Goal: Task Accomplishment & Management: Complete application form

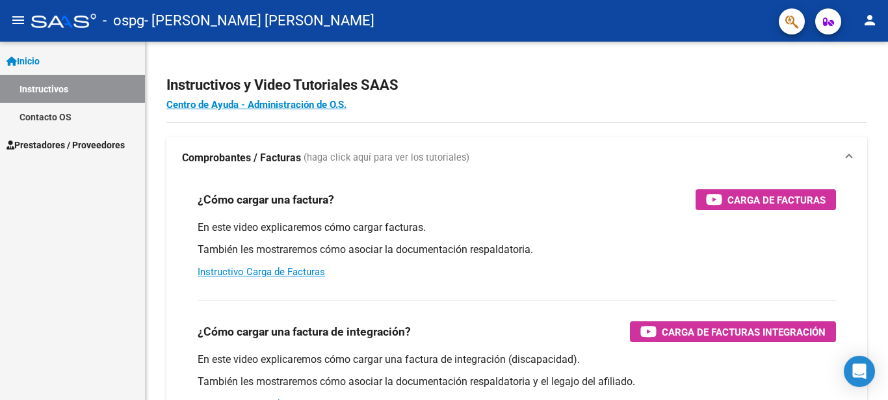
click at [90, 141] on span "Prestadores / Proveedores" at bounding box center [65, 145] width 118 height 14
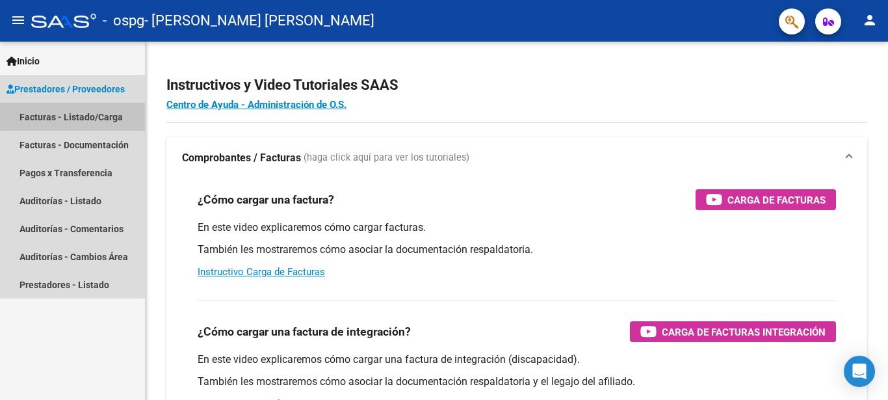
click at [111, 112] on link "Facturas - Listado/Carga" at bounding box center [72, 117] width 145 height 28
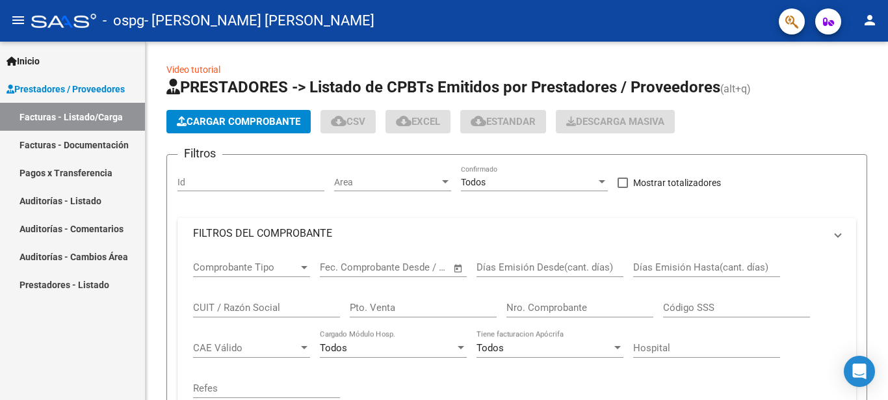
click at [111, 112] on link "Facturas - Listado/Carga" at bounding box center [72, 117] width 145 height 28
click at [255, 124] on span "Cargar Comprobante" at bounding box center [238, 122] width 123 height 12
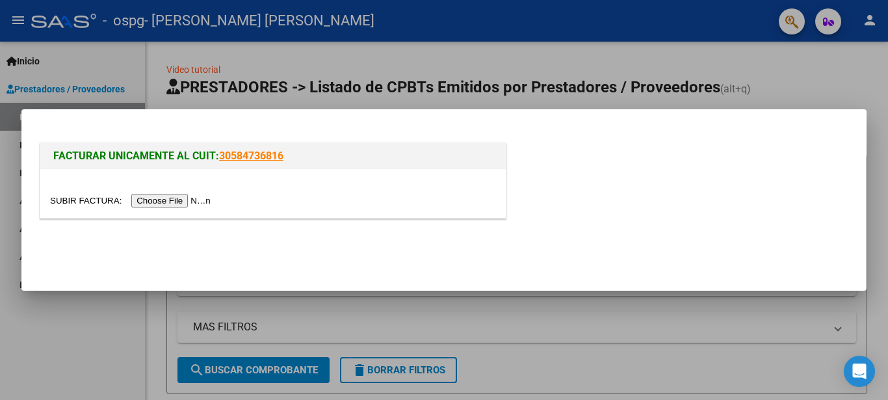
click at [84, 198] on input "file" at bounding box center [132, 201] width 164 height 14
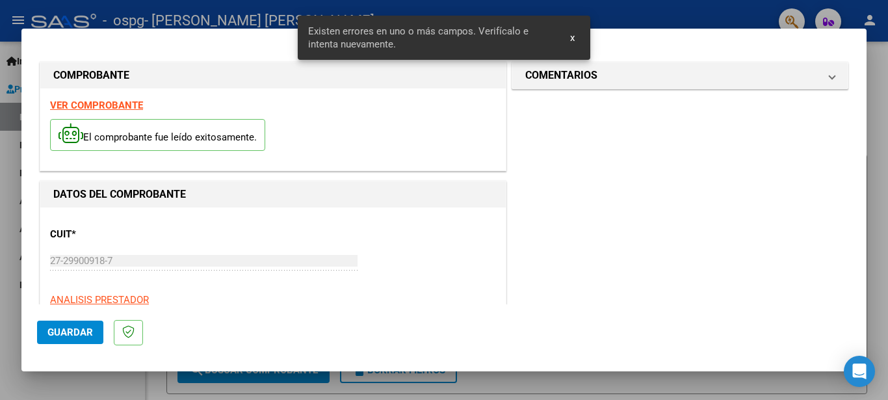
scroll to position [310, 0]
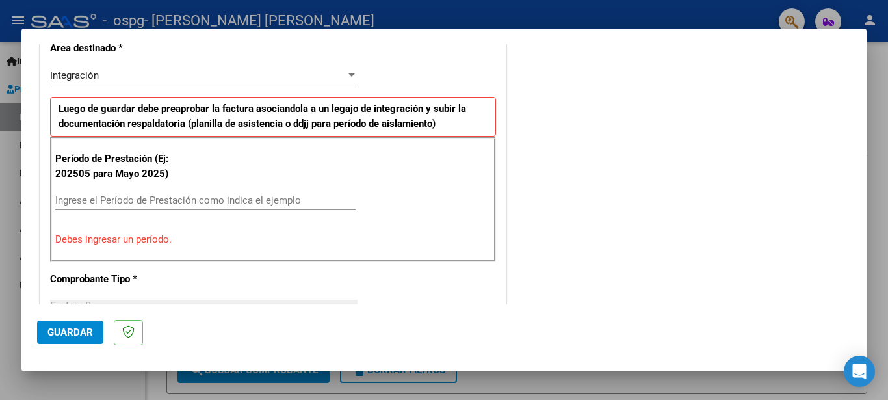
click at [254, 200] on input "Ingrese el Período de Prestación como indica el ejemplo" at bounding box center [205, 200] width 300 height 12
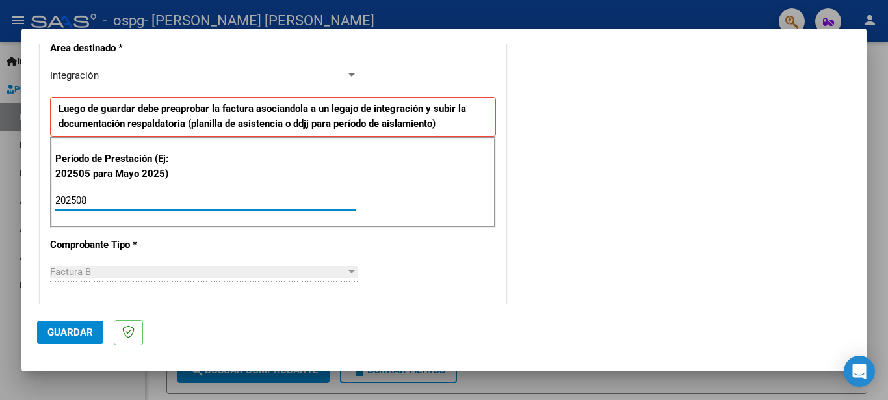
type input "202508"
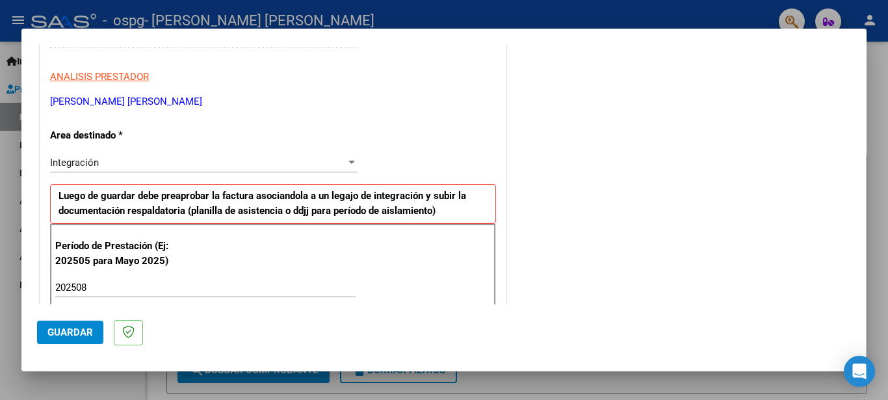
scroll to position [178, 0]
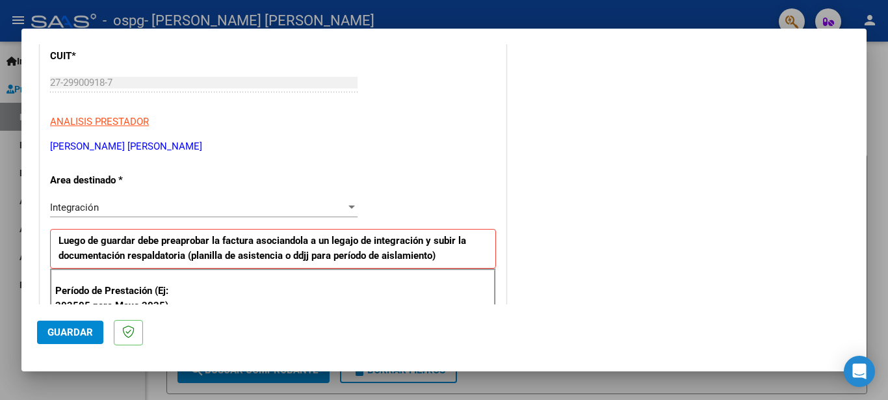
click at [84, 332] on span "Guardar" at bounding box center [69, 332] width 45 height 12
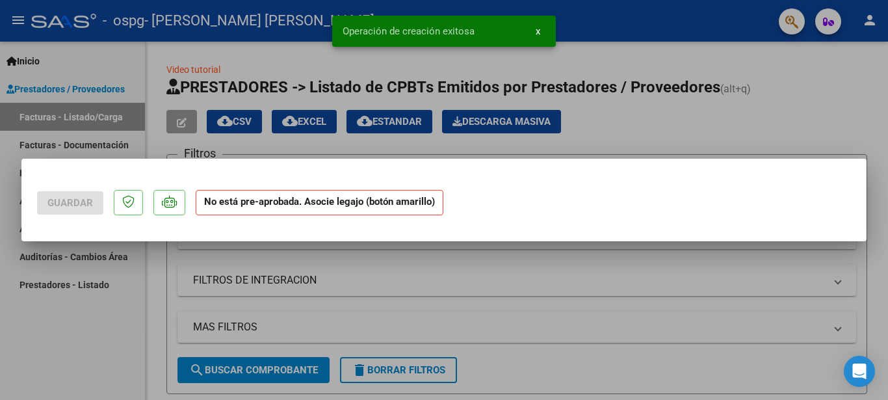
scroll to position [0, 0]
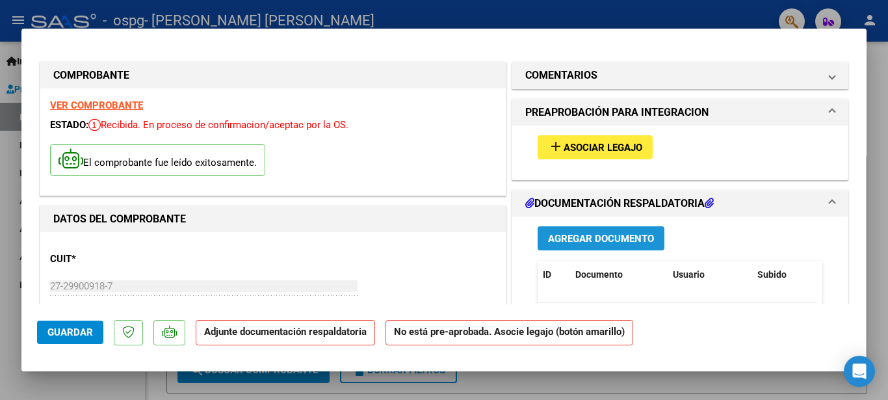
click at [568, 234] on span "Agregar Documento" at bounding box center [601, 239] width 106 height 12
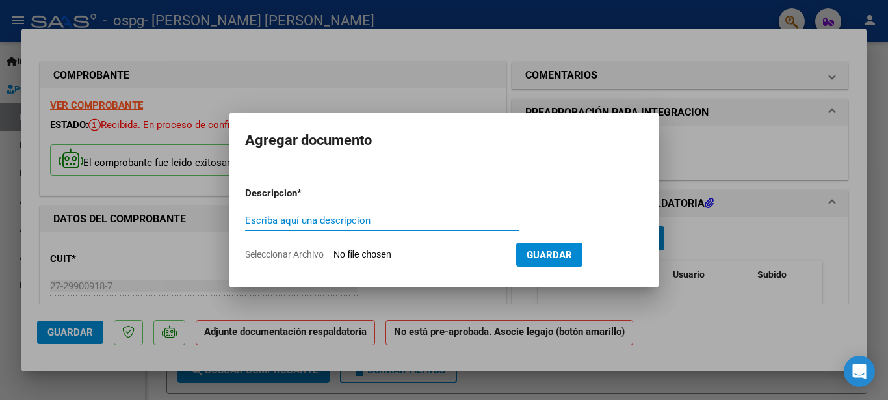
click at [456, 218] on input "Escriba aquí una descripcion" at bounding box center [382, 220] width 274 height 12
type input "factura"
click at [368, 254] on input "Seleccionar Archivo" at bounding box center [419, 255] width 172 height 12
type input "C:\fakepath\27299009187_006_00004_00000410.pdf"
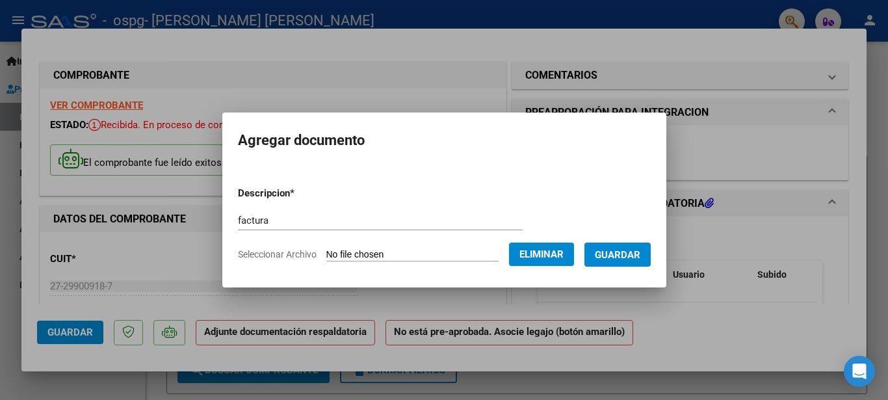
click at [614, 255] on button "Guardar" at bounding box center [617, 254] width 66 height 24
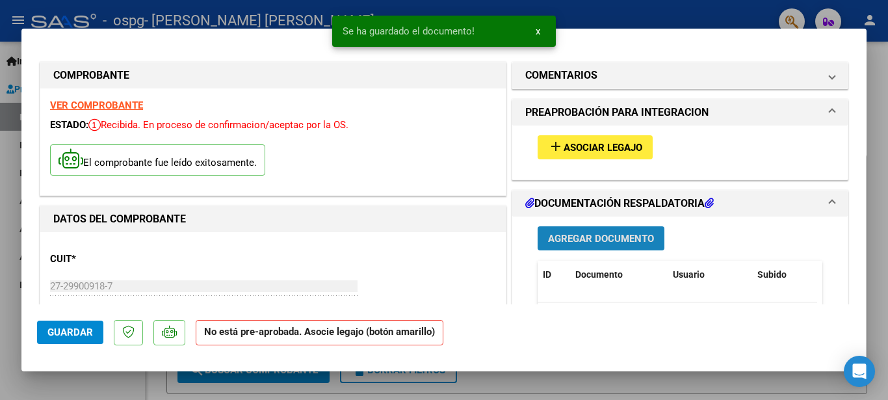
click at [613, 236] on span "Agregar Documento" at bounding box center [601, 239] width 106 height 12
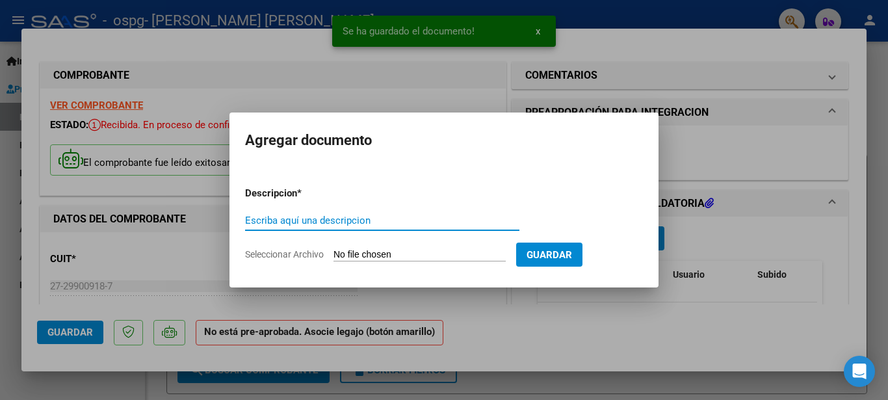
click at [437, 221] on input "Escriba aquí una descripcion" at bounding box center [382, 220] width 274 height 12
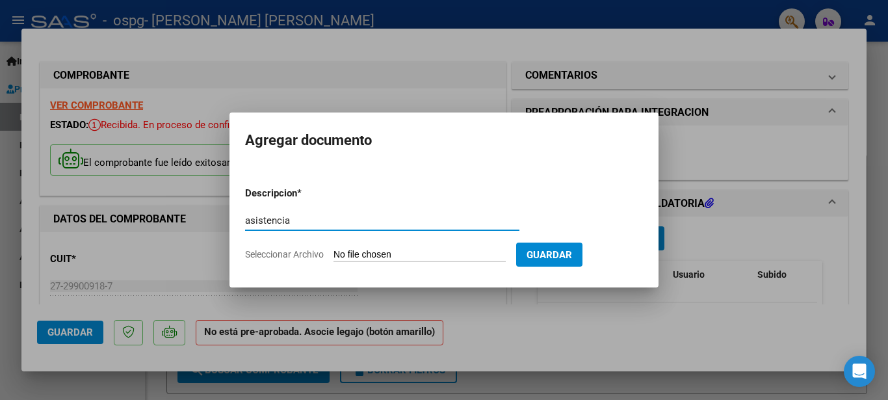
type input "asistencia"
click at [370, 253] on input "Seleccionar Archivo" at bounding box center [419, 255] width 172 height 12
type input "C:\fakepath\img328.pdf"
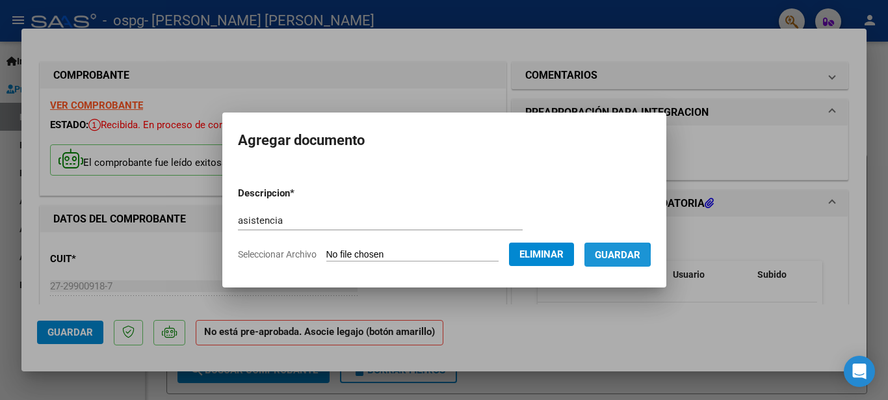
click at [596, 256] on span "Guardar" at bounding box center [617, 255] width 45 height 12
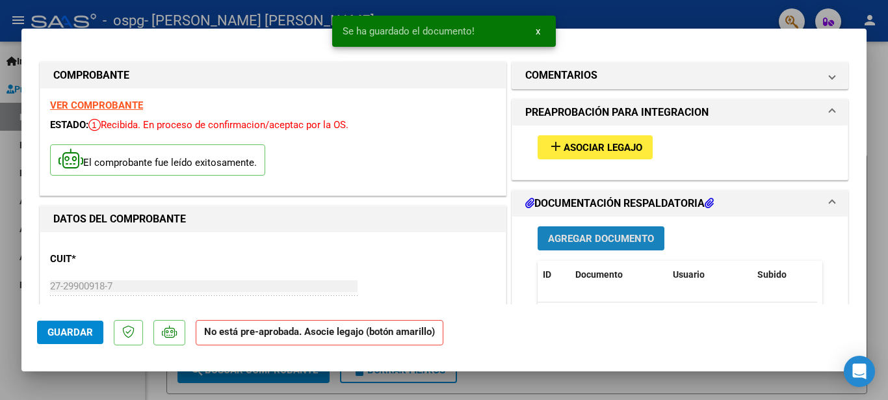
click at [590, 240] on span "Agregar Documento" at bounding box center [601, 239] width 106 height 12
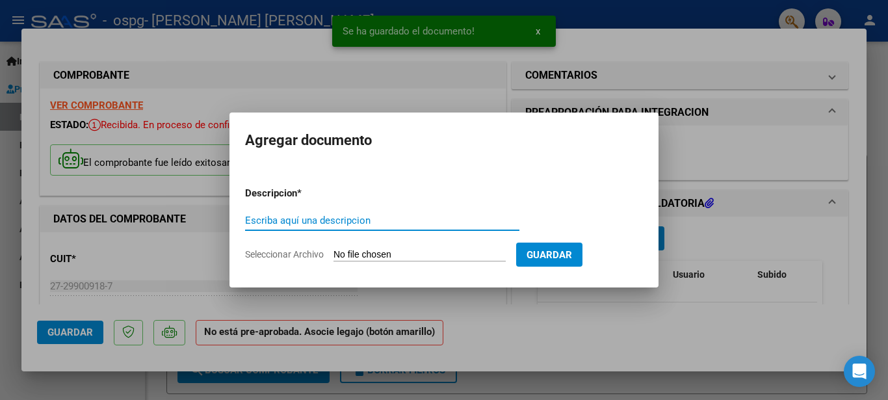
click at [368, 216] on input "Escriba aquí una descripcion" at bounding box center [382, 220] width 274 height 12
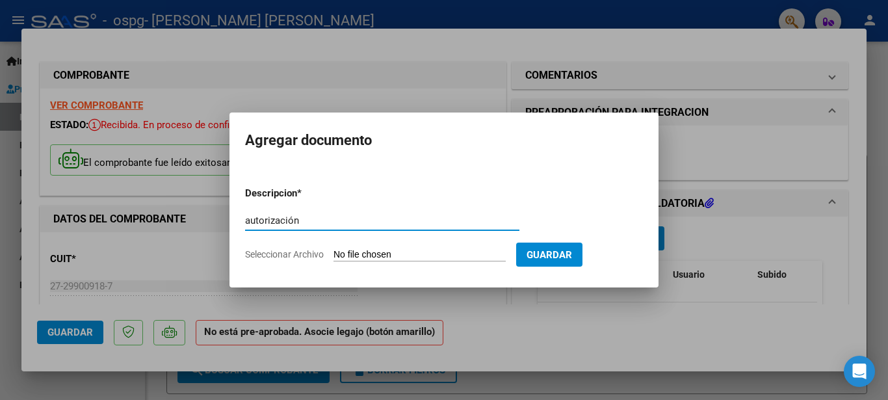
type input "autorización"
click at [364, 250] on input "Seleccionar Archivo" at bounding box center [419, 255] width 172 height 12
type input "C:\fakepath\AUTORIZACIONES 2025.odt1.odt1(1).odt"
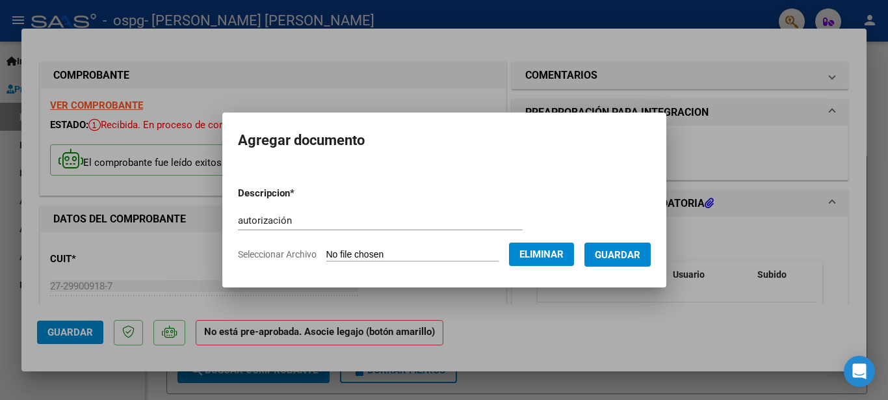
click at [635, 259] on span "Guardar" at bounding box center [617, 255] width 45 height 12
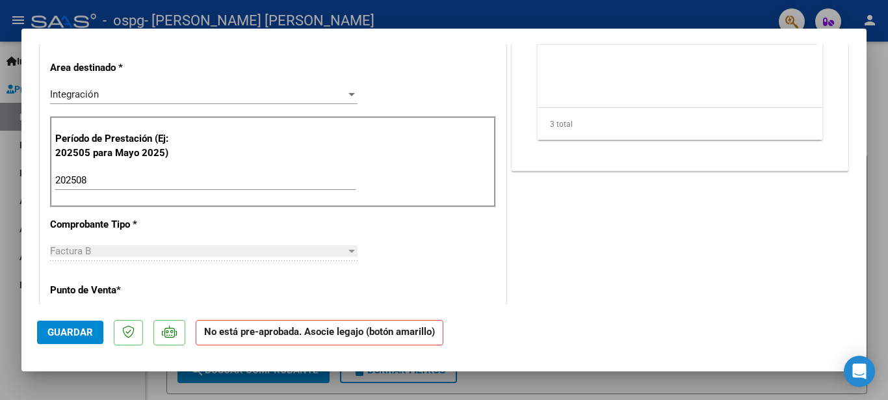
scroll to position [351, 0]
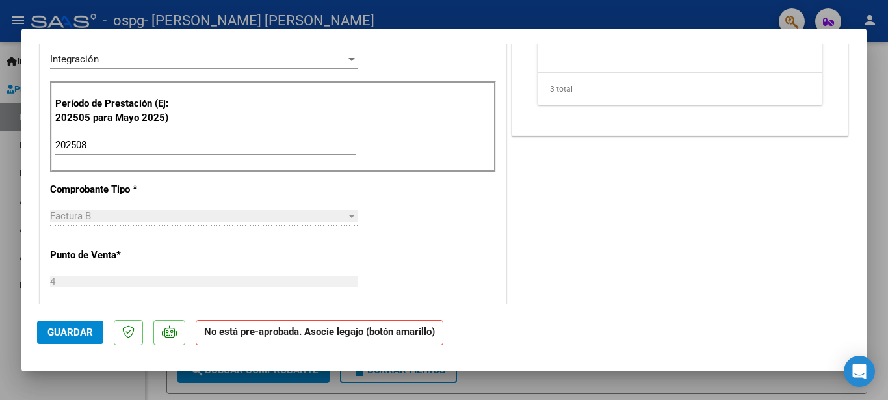
click at [88, 328] on span "Guardar" at bounding box center [69, 332] width 45 height 12
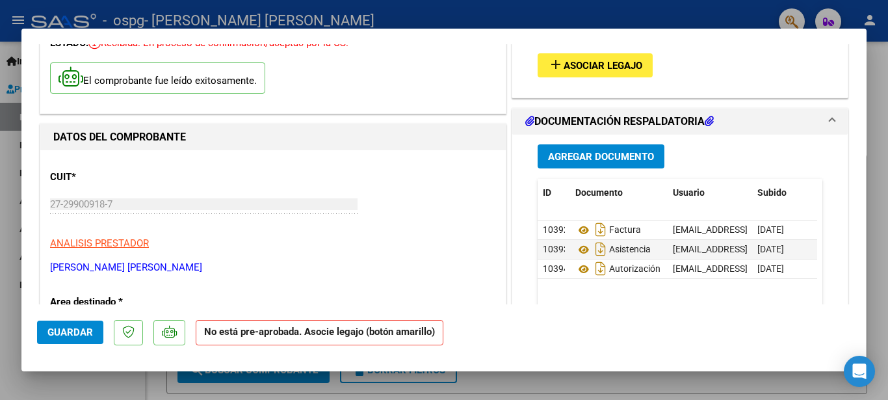
scroll to position [47, 0]
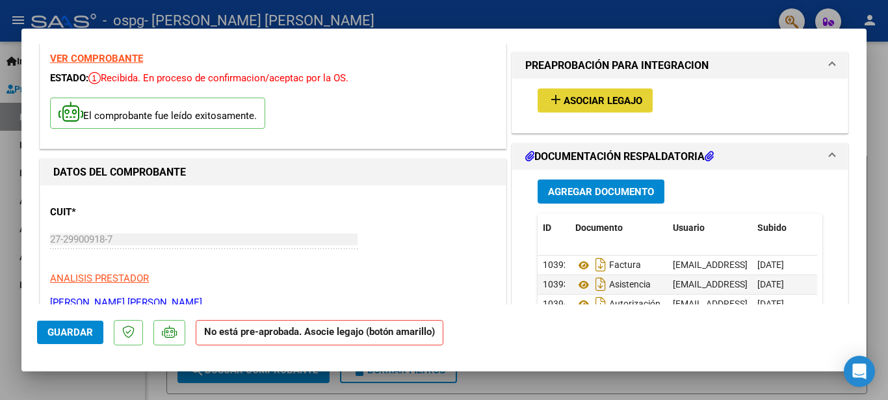
click at [597, 95] on span "add Asociar Legajo" at bounding box center [595, 100] width 94 height 12
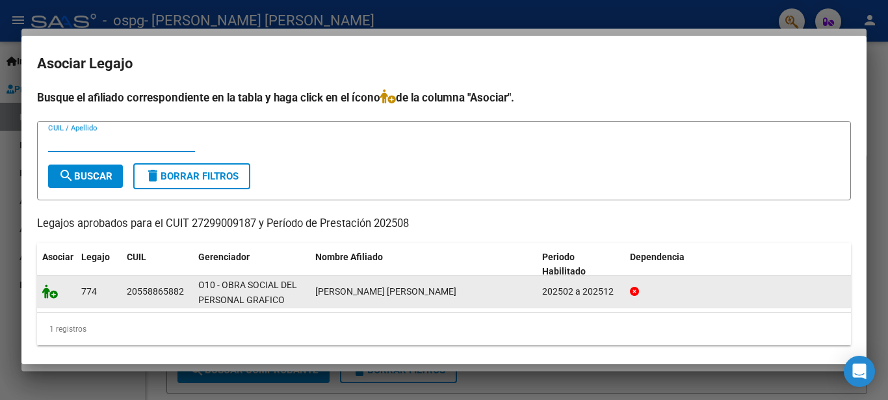
click at [49, 292] on icon at bounding box center [50, 291] width 16 height 14
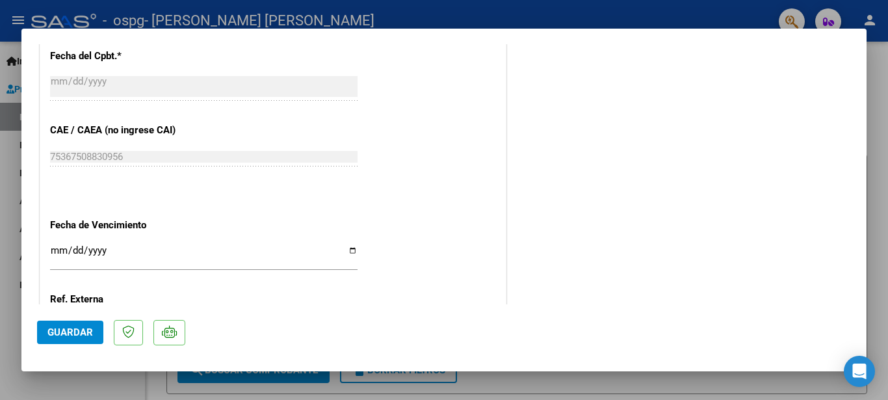
scroll to position [784, 0]
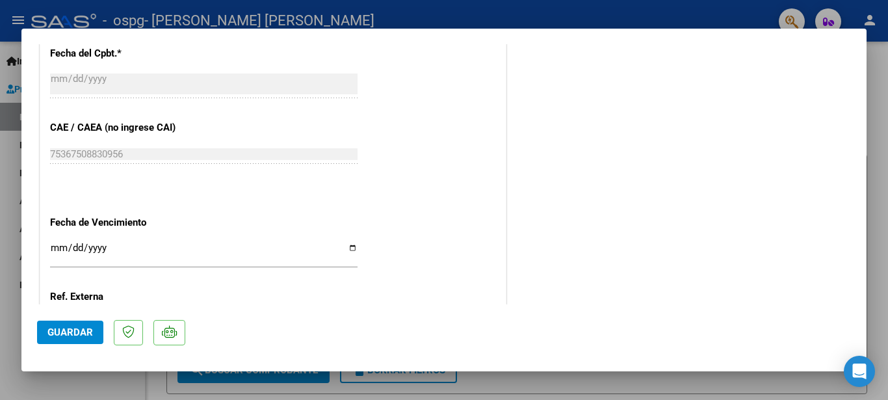
click at [81, 324] on button "Guardar" at bounding box center [70, 331] width 66 height 23
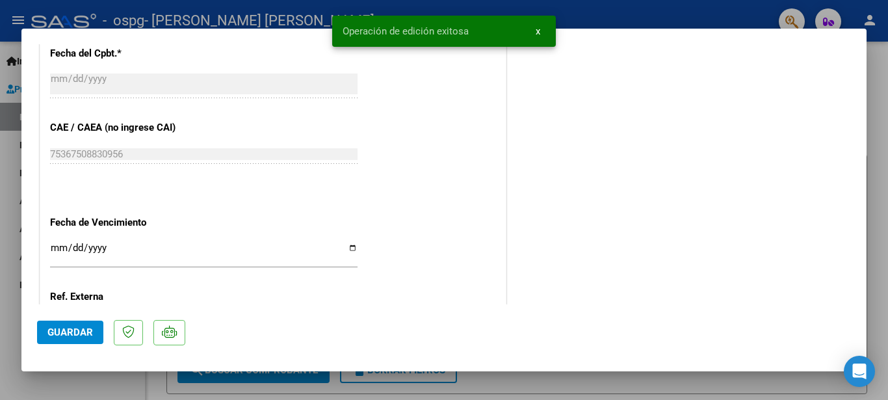
click at [872, 68] on div at bounding box center [444, 200] width 888 height 400
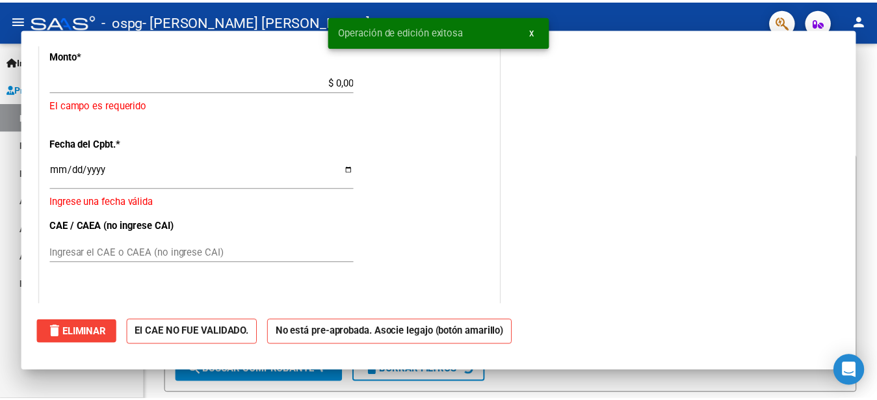
scroll to position [0, 0]
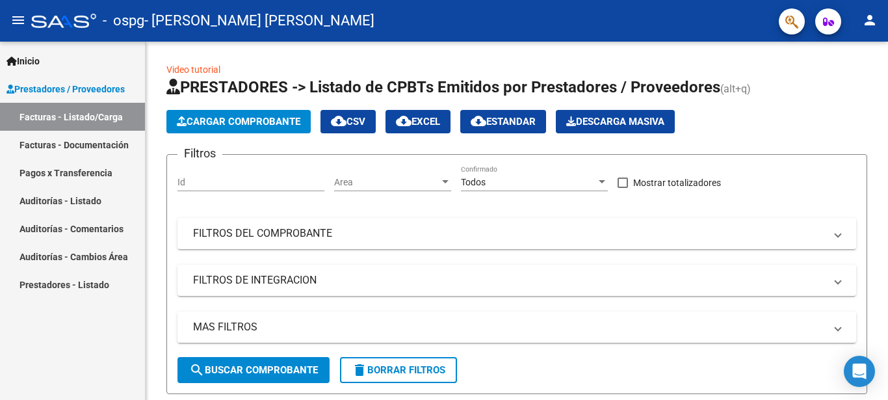
click at [869, 19] on mat-icon "person" at bounding box center [870, 20] width 16 height 16
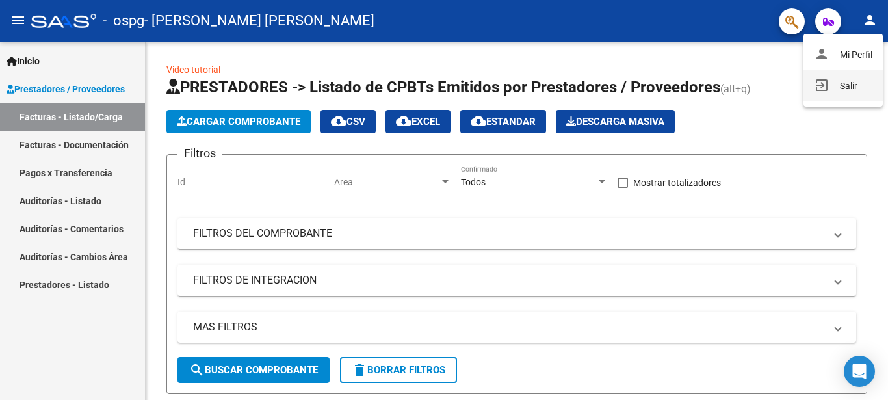
click at [853, 82] on button "exit_to_app Salir" at bounding box center [842, 85] width 79 height 31
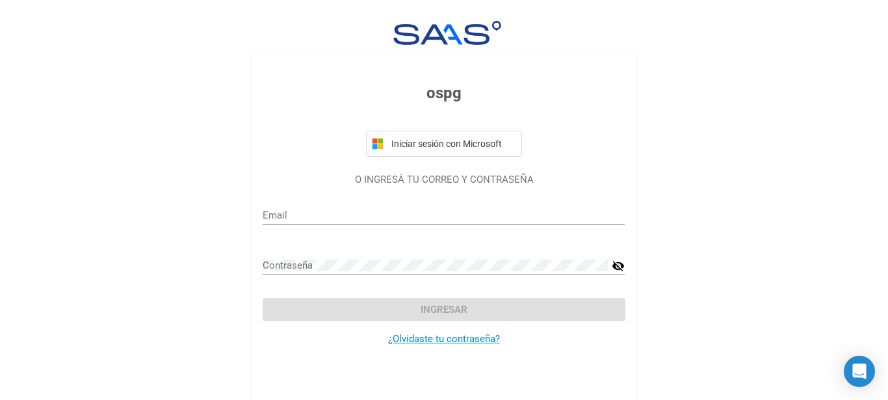
type input "[EMAIL_ADDRESS][DOMAIN_NAME]"
